Goal: Navigation & Orientation: Find specific page/section

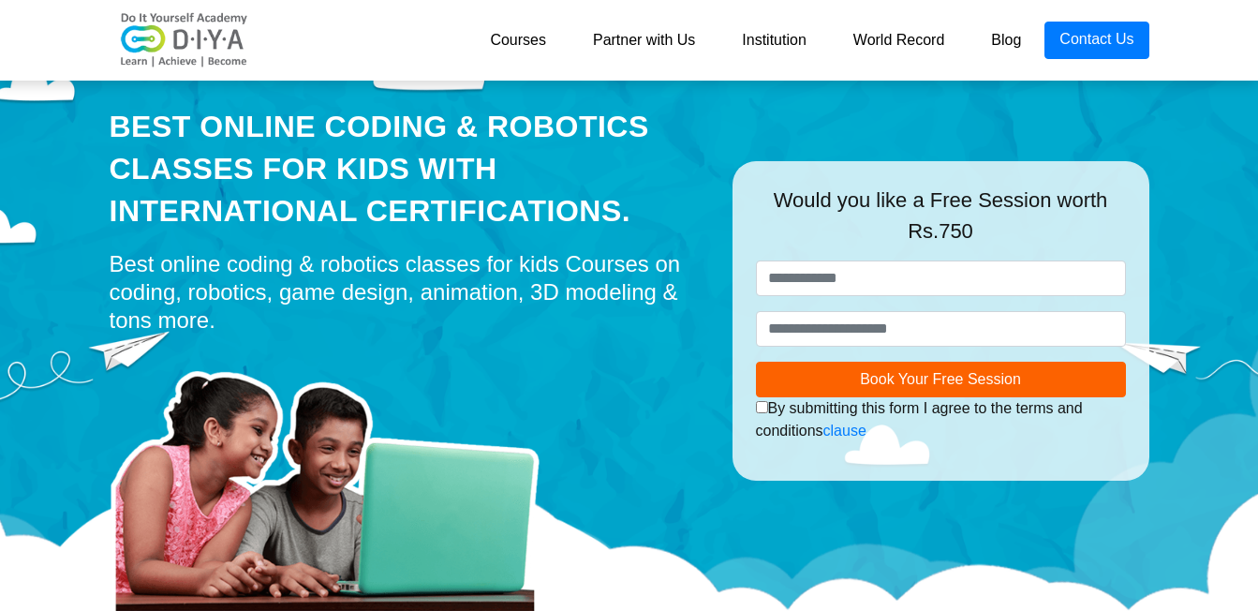
scroll to position [94, 0]
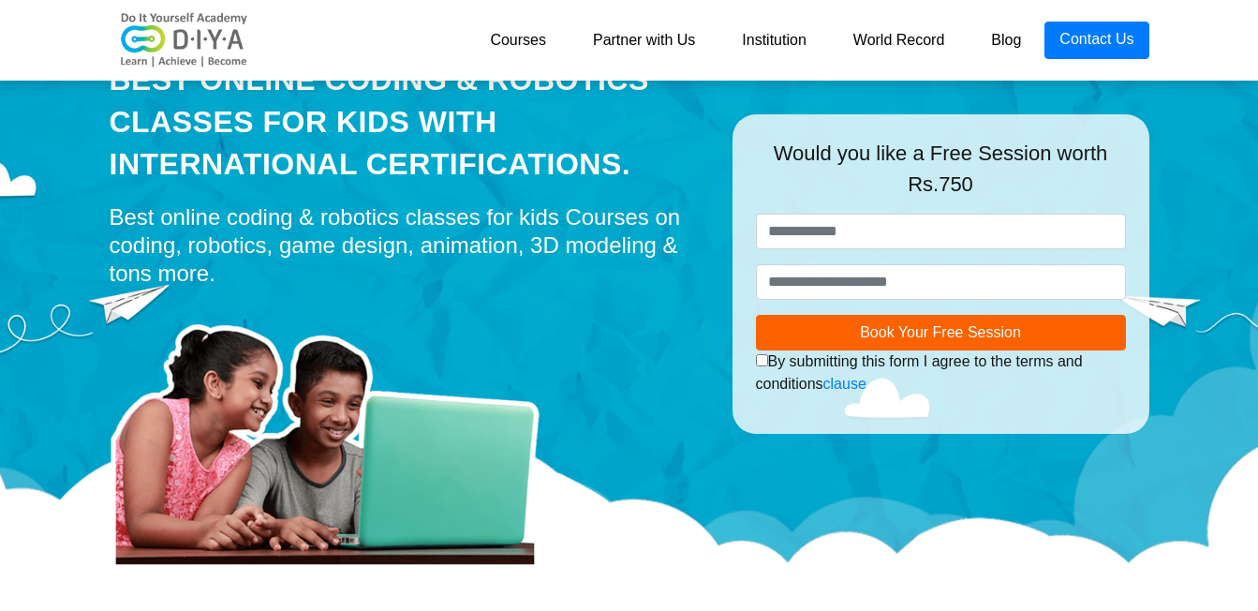
click at [513, 53] on link "Courses" at bounding box center [518, 40] width 103 height 37
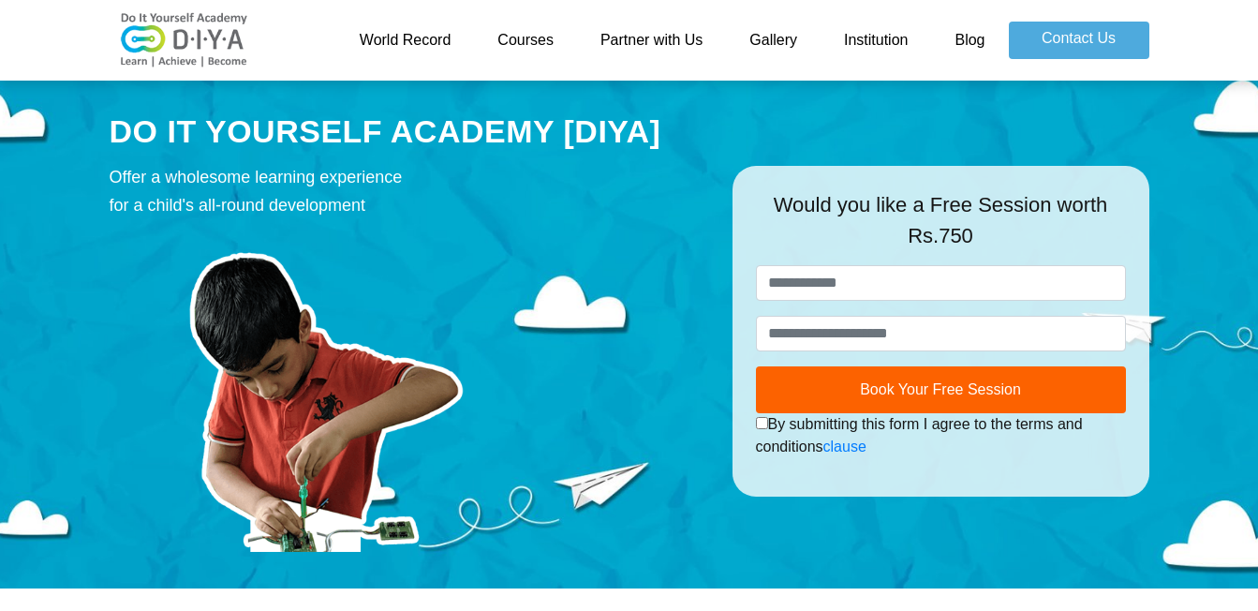
drag, startPoint x: 1272, startPoint y: 8, endPoint x: 538, endPoint y: 401, distance: 832.2
click at [538, 401] on img at bounding box center [325, 390] width 431 height 323
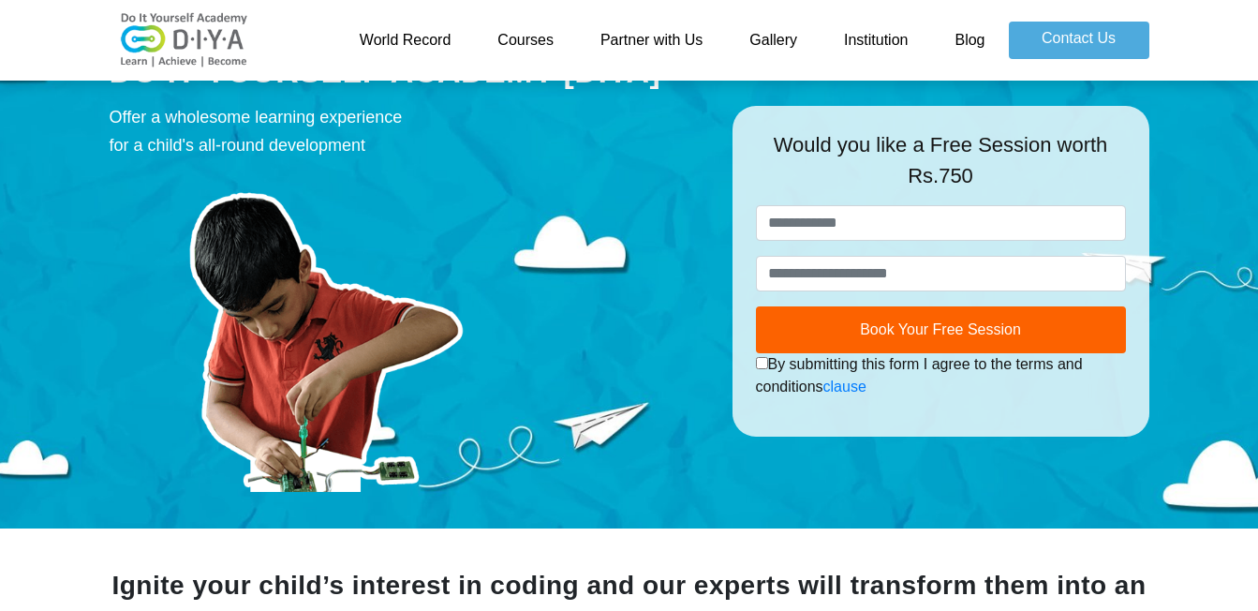
scroll to position [94, 0]
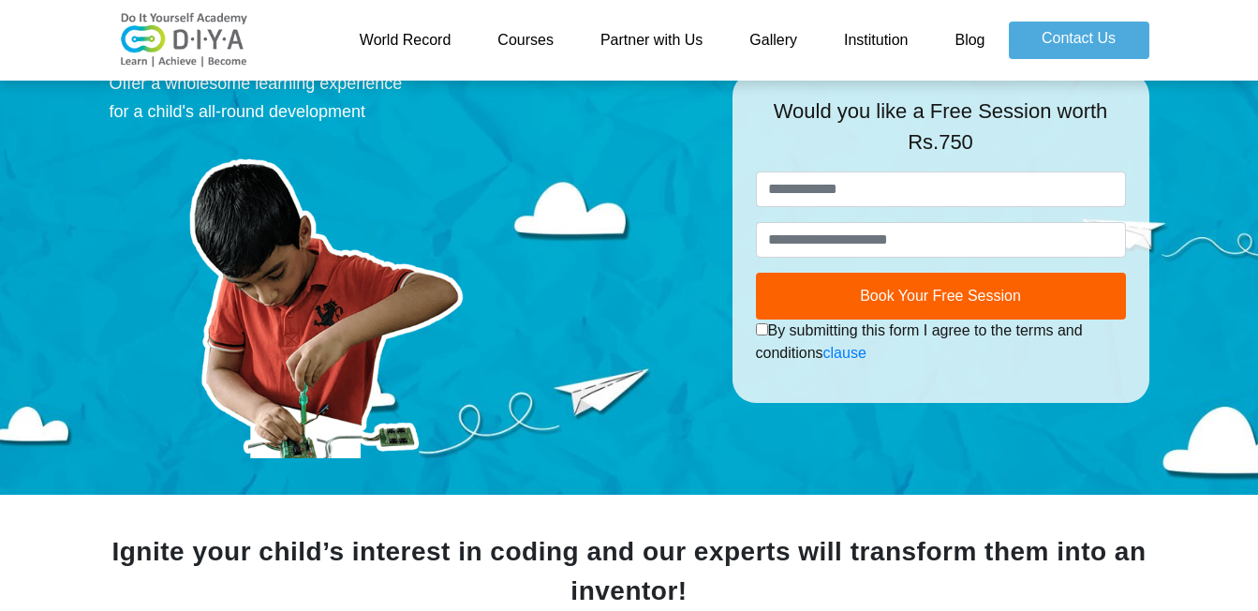
click at [433, 197] on img at bounding box center [325, 296] width 431 height 323
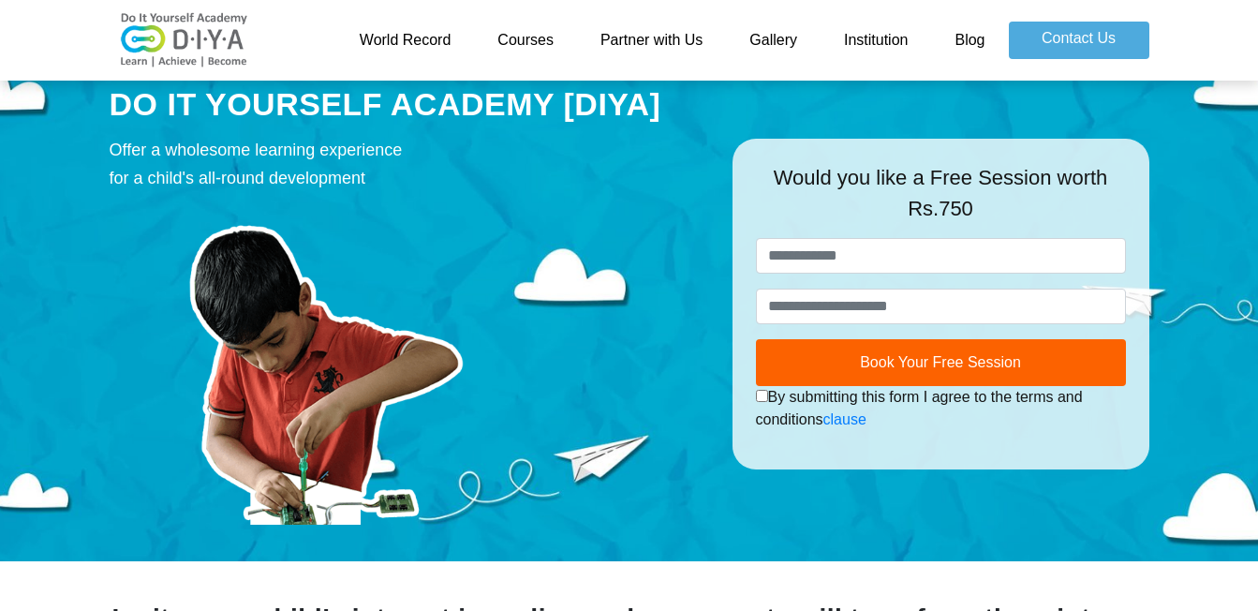
scroll to position [0, 0]
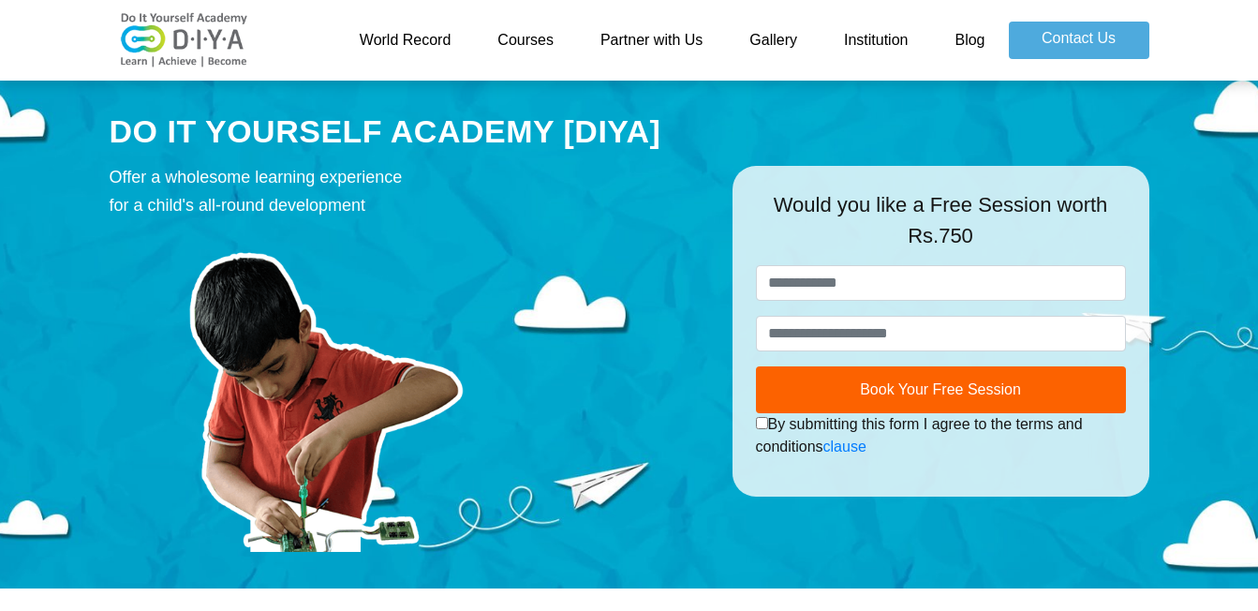
click at [779, 34] on link "Gallery" at bounding box center [773, 40] width 95 height 37
